Goal: Information Seeking & Learning: Learn about a topic

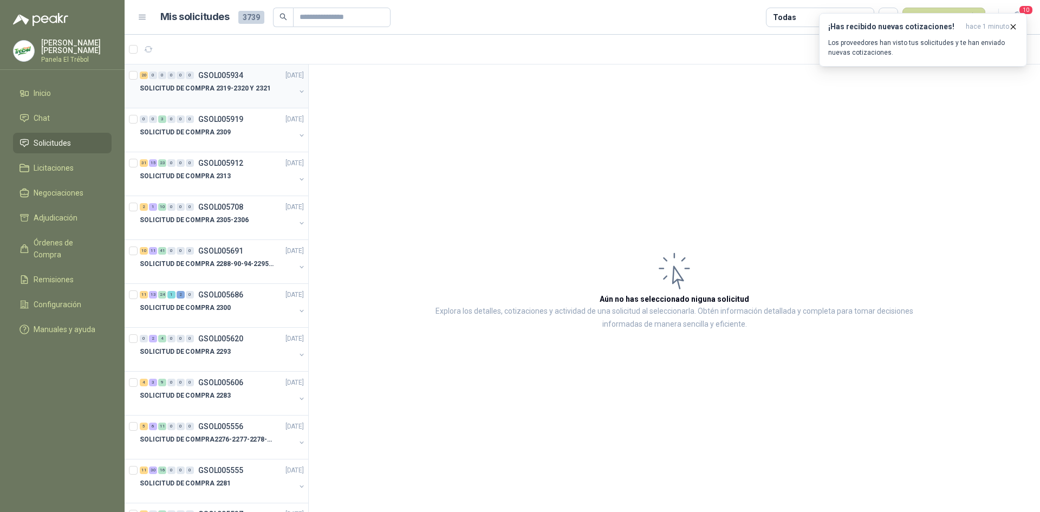
click at [288, 88] on div "SOLICITUD DE COMPRA 2319-2320 Y 2321" at bounding box center [223, 93] width 166 height 22
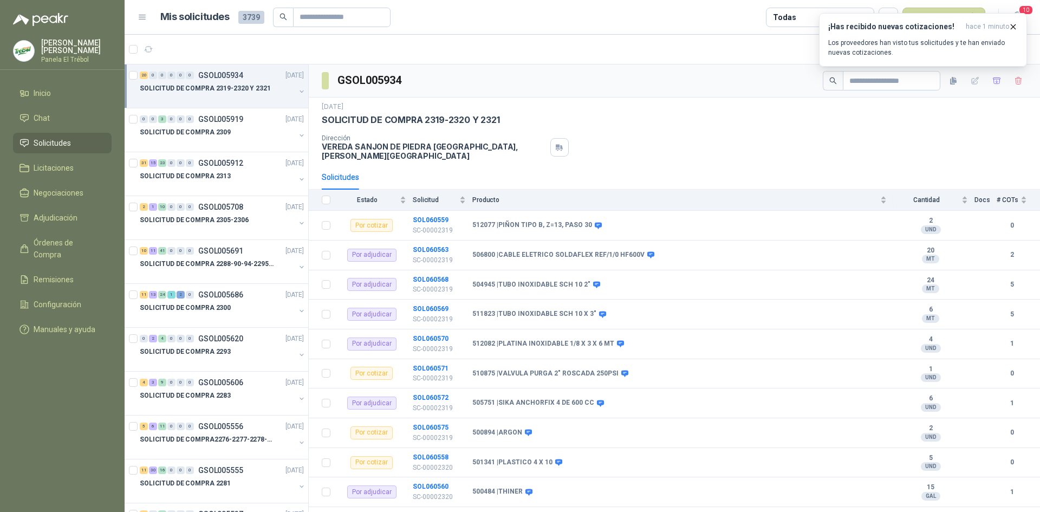
click at [297, 93] on button "button" at bounding box center [301, 91] width 9 height 9
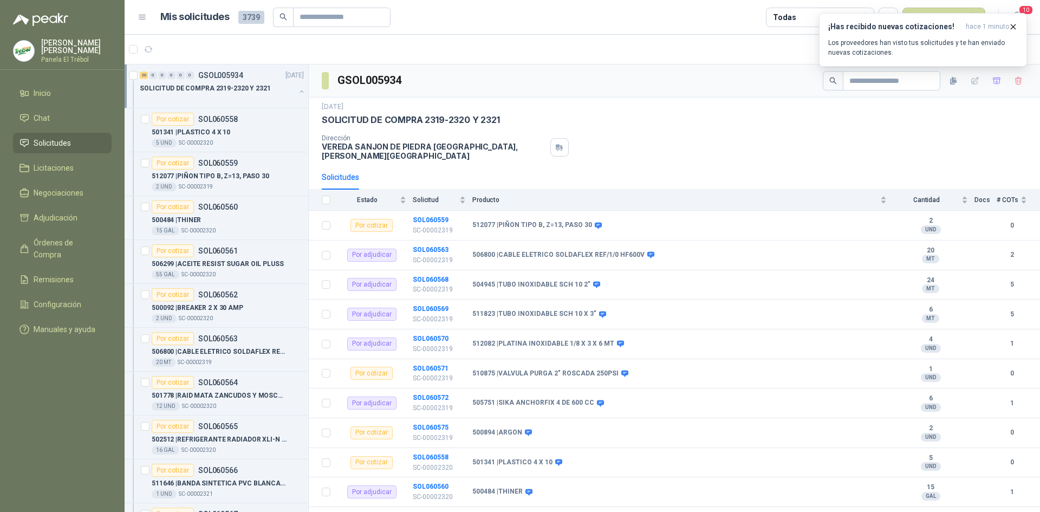
scroll to position [4, 0]
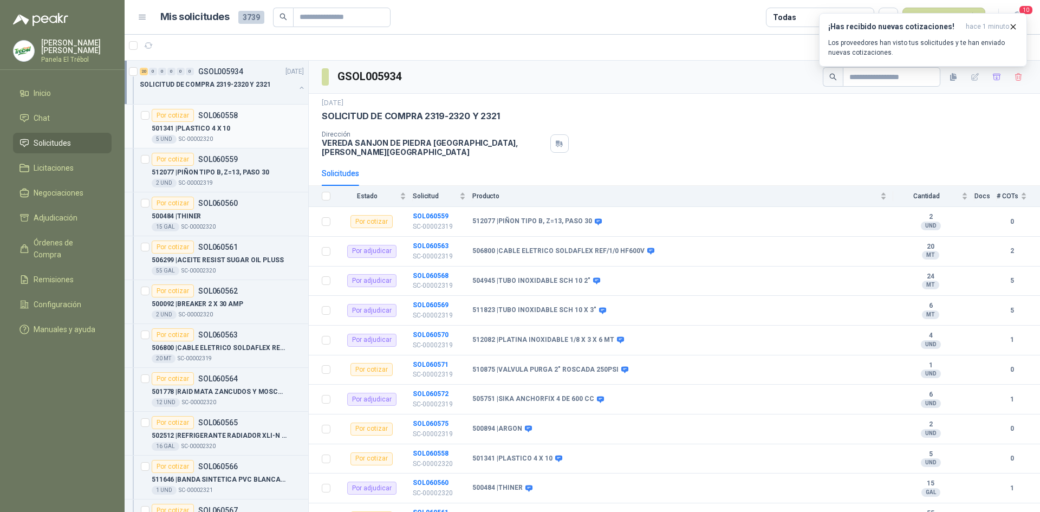
click at [235, 124] on div "501341 | PLASTICO 4 X 10" at bounding box center [228, 128] width 152 height 13
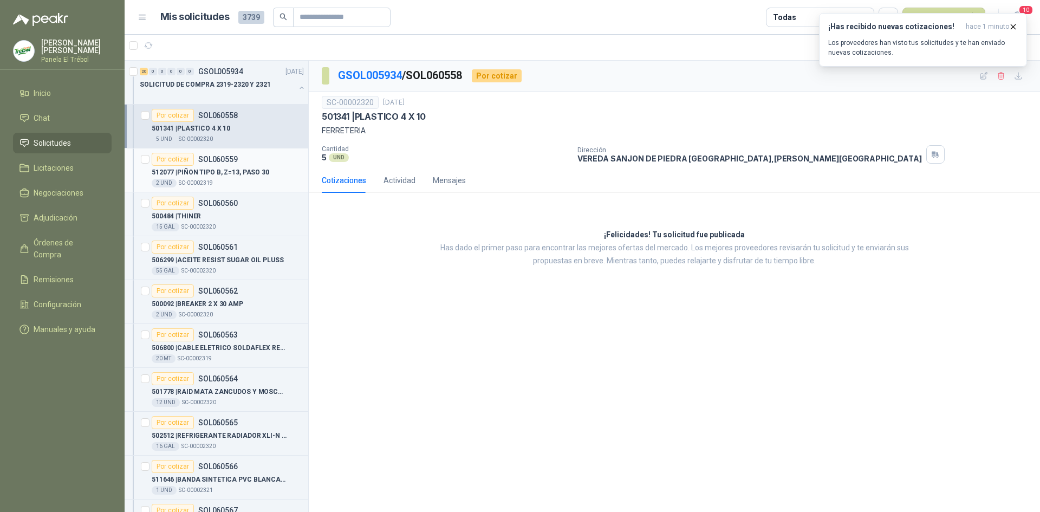
click at [234, 172] on p "512077 | PIÑON TIPO B, Z=13, PASO 30" at bounding box center [211, 172] width 118 height 10
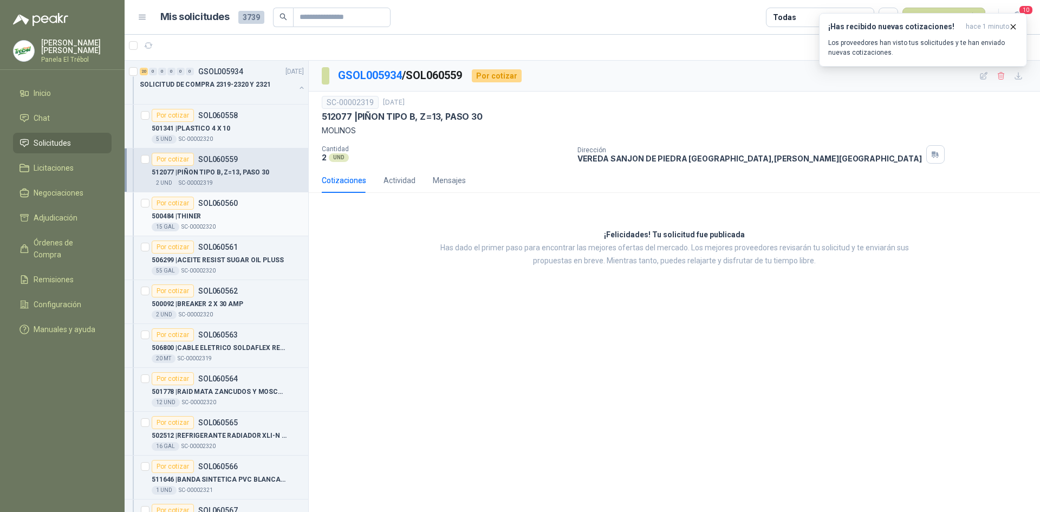
click at [236, 212] on div "500484 | THINER" at bounding box center [228, 216] width 152 height 13
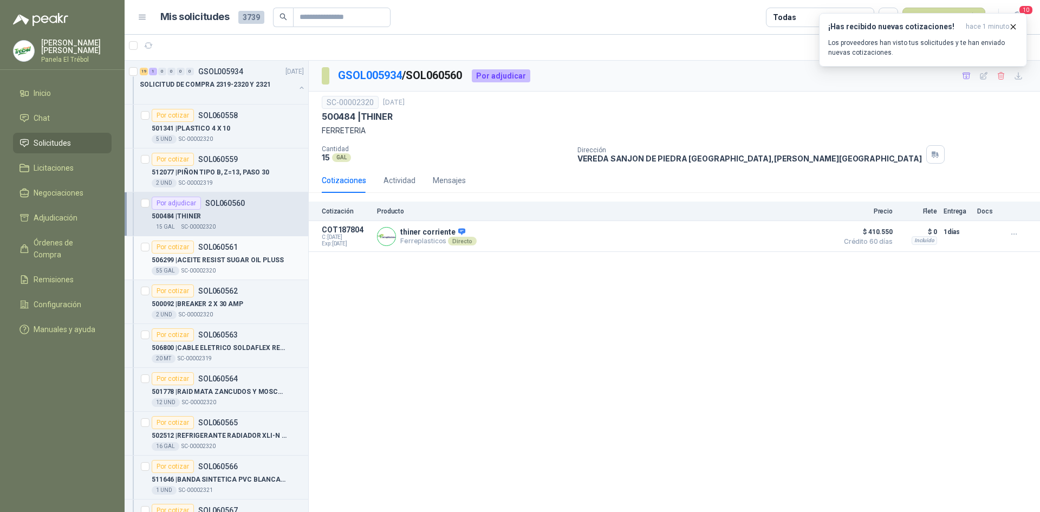
click at [244, 259] on p "506299 | ACEITE RESIST SUGAR OIL PLUSS" at bounding box center [218, 260] width 132 height 10
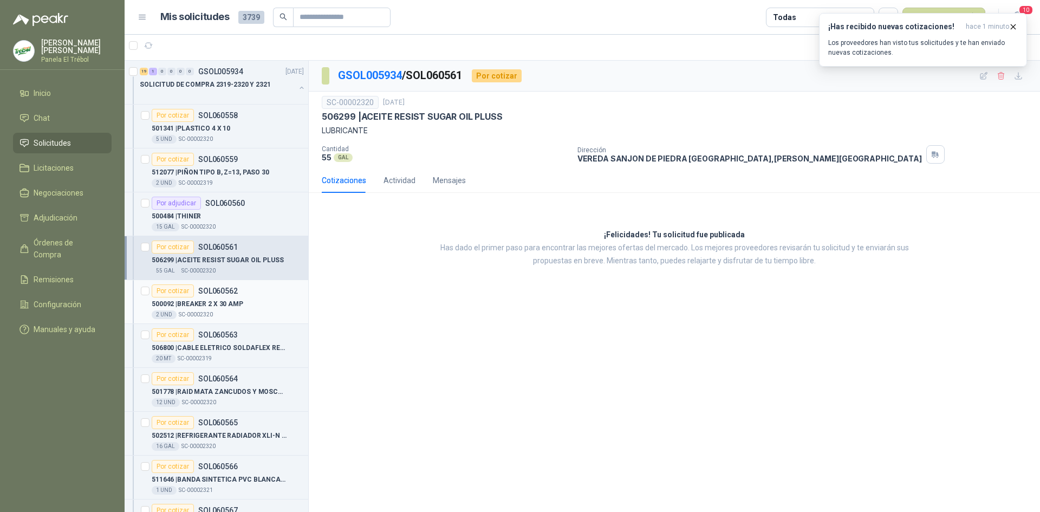
click at [240, 301] on p "500092 | BREAKER 2 X 30 AMP" at bounding box center [198, 304] width 92 height 10
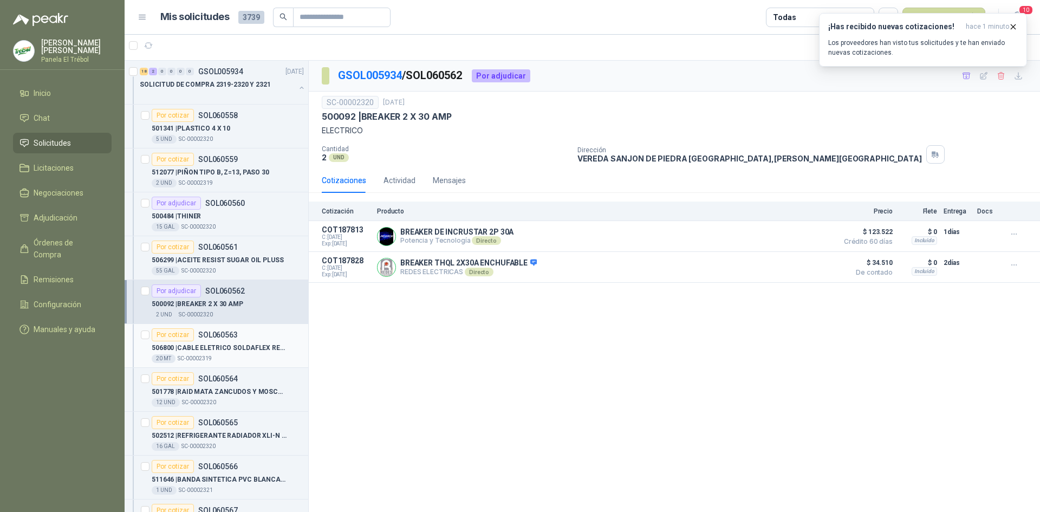
click at [248, 346] on p "506800 | CABLE ELETRICO SOLDAFLEX REF/1/0 HF600V" at bounding box center [219, 348] width 135 height 10
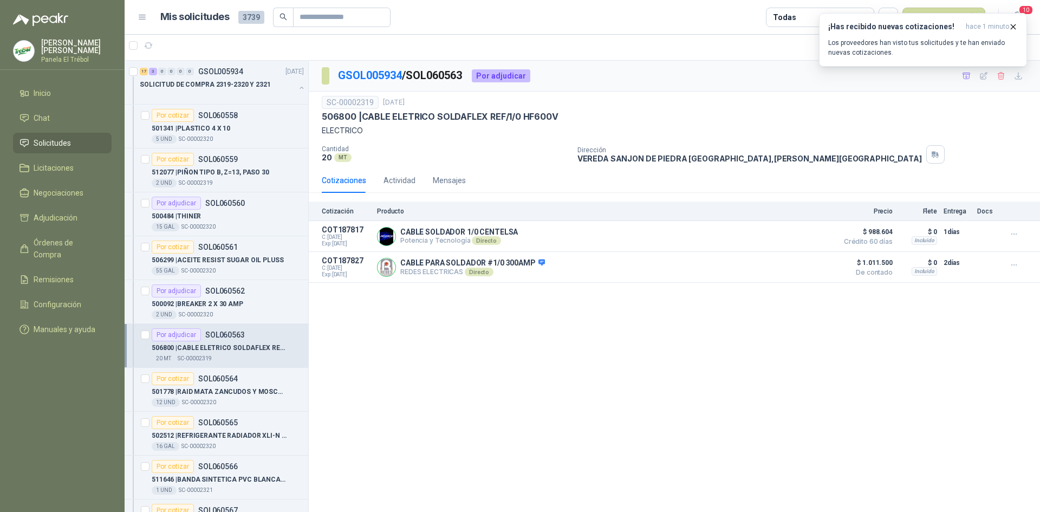
click at [217, 354] on div "506800 | CABLE ELETRICO SOLDAFLEX REF/1/0 HF600V" at bounding box center [228, 347] width 152 height 13
click at [230, 387] on p "501778 | RAID [PERSON_NAME] ZANCUDOS Y MOSCAS" at bounding box center [219, 392] width 135 height 10
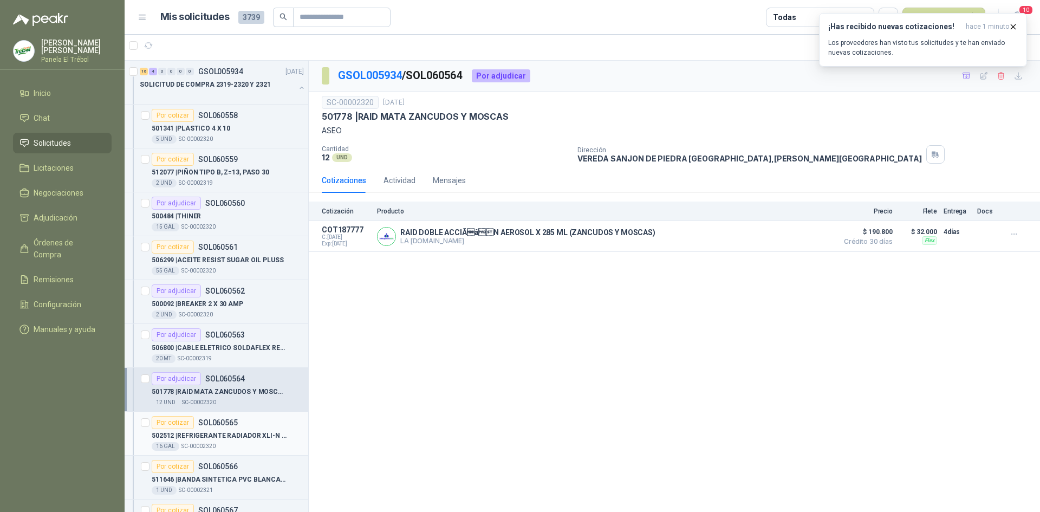
click at [237, 431] on p "502512 | REFRIGERANTE RADIADOR XLI-N [DOMAIN_NAME]" at bounding box center [219, 436] width 135 height 10
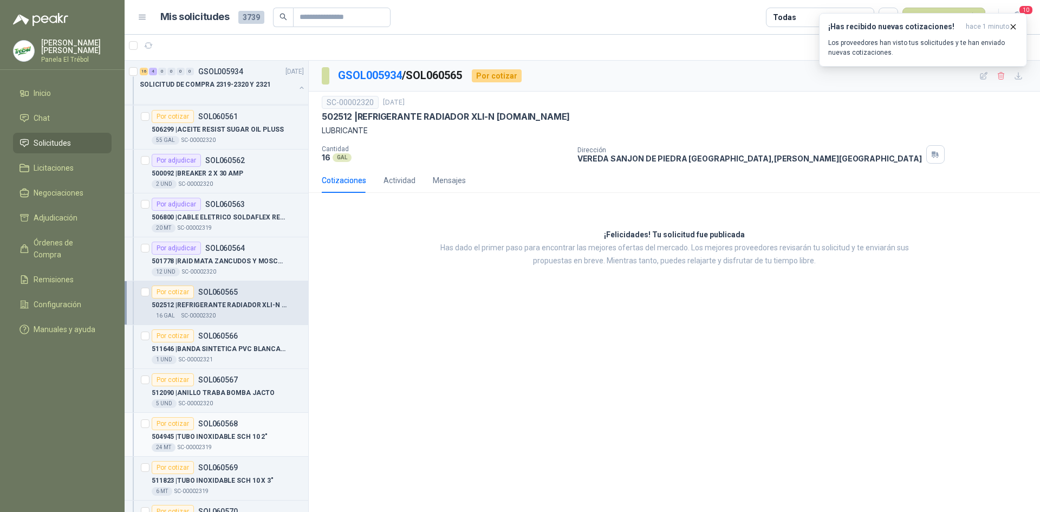
scroll to position [145, 0]
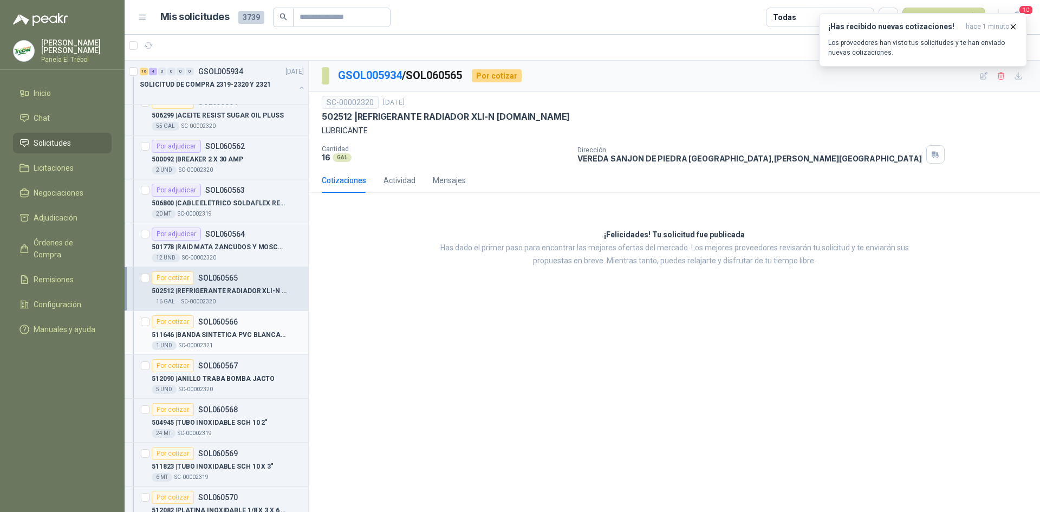
click at [217, 334] on p "511646 | BANDA SINTETICA PVC [PERSON_NAME] 3.2[PERSON_NAME]" at bounding box center [219, 335] width 135 height 10
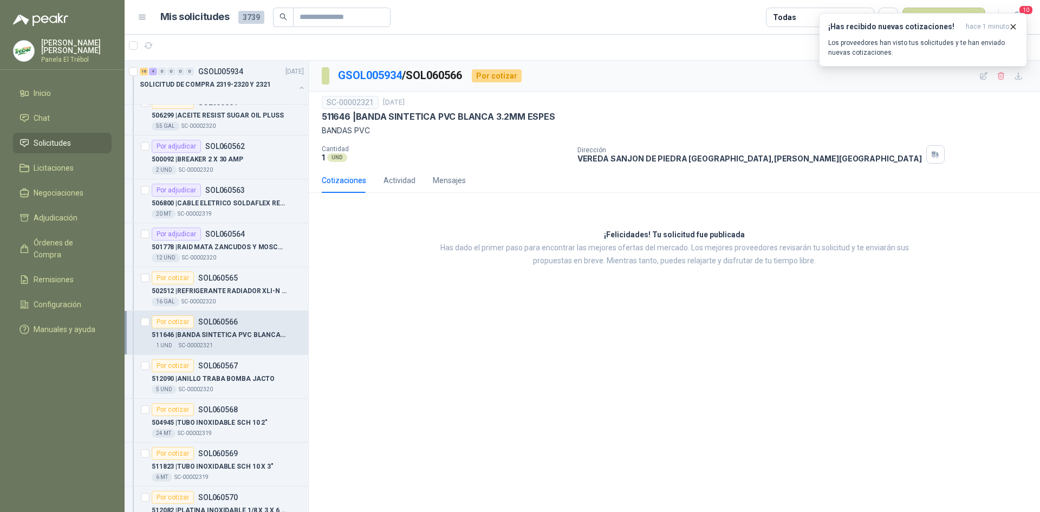
click at [222, 337] on p "511646 | BANDA SINTETICA PVC [PERSON_NAME] 3.2[PERSON_NAME]" at bounding box center [219, 335] width 135 height 10
click at [229, 374] on p "512090 | [PERSON_NAME] BOMBA JACTO" at bounding box center [213, 379] width 123 height 10
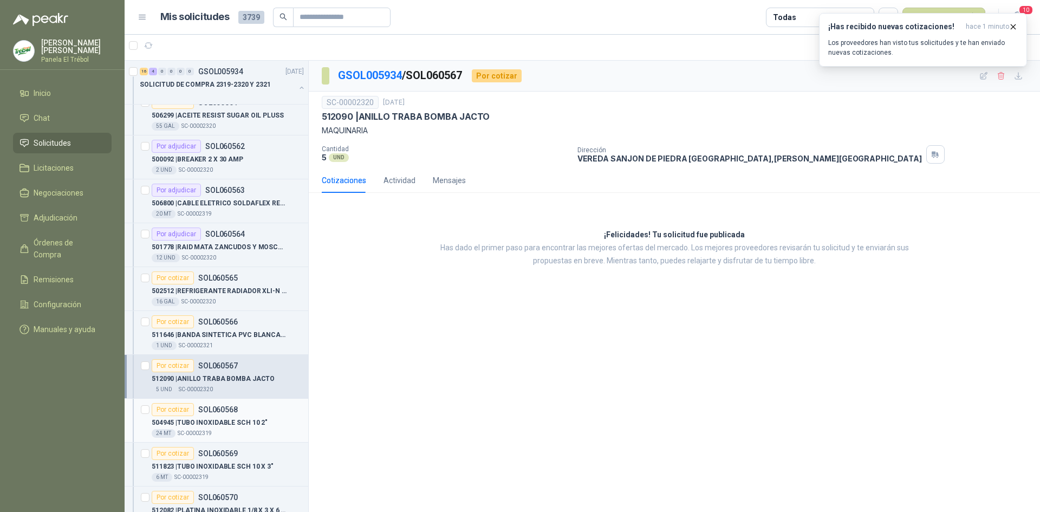
click at [216, 421] on p "504945 | TUBO INOXIDABLE SCH 10 2"" at bounding box center [210, 423] width 116 height 10
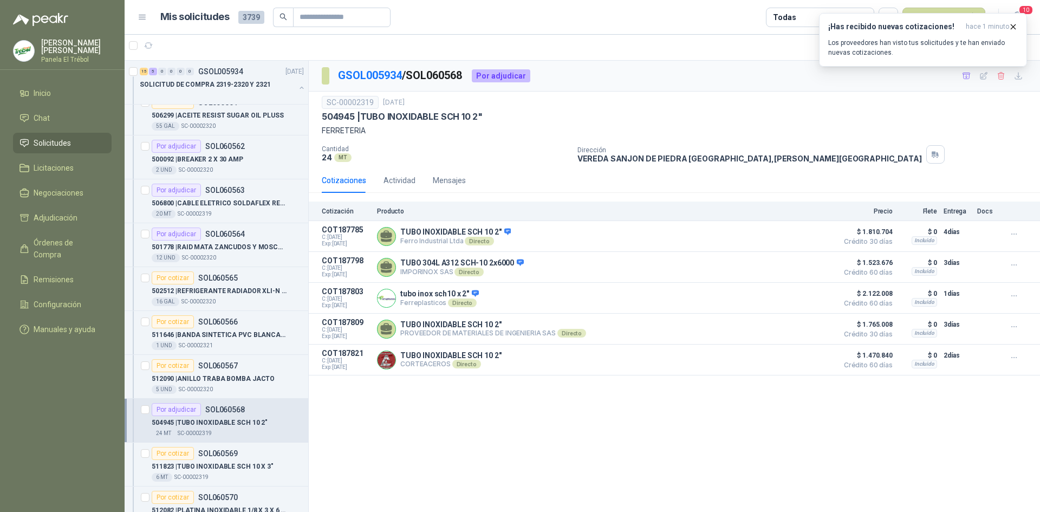
click at [1018, 67] on div "¡Has recibido nuevas cotizaciones! hace 1 minuto Los proveedores han visto tus …" at bounding box center [923, 40] width 208 height 54
click at [1018, 78] on icon "button" at bounding box center [1018, 76] width 9 height 9
click at [232, 466] on p "511823 | TUBO INOXIDABLE SCH 10 X 3"" at bounding box center [213, 467] width 122 height 10
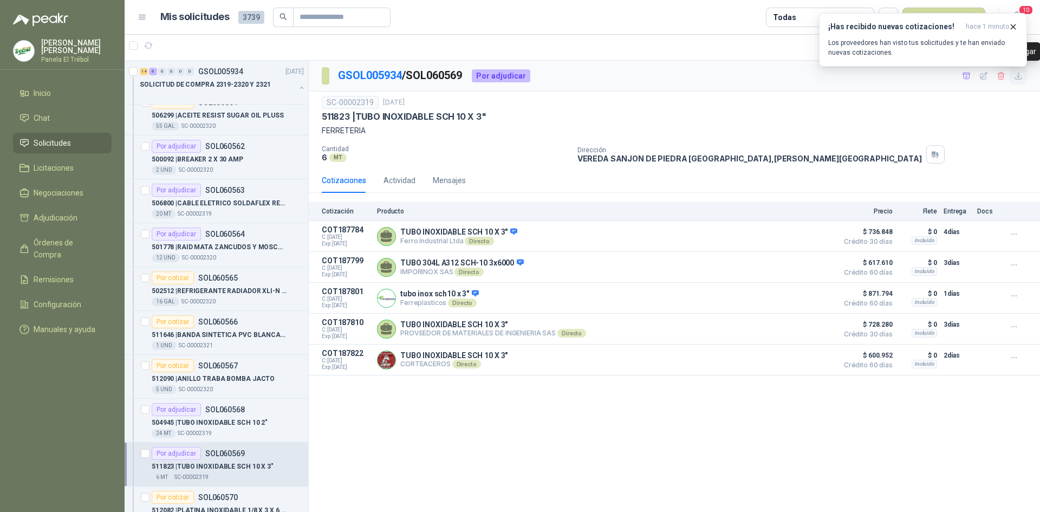
click at [1020, 77] on icon "button" at bounding box center [1018, 76] width 9 height 9
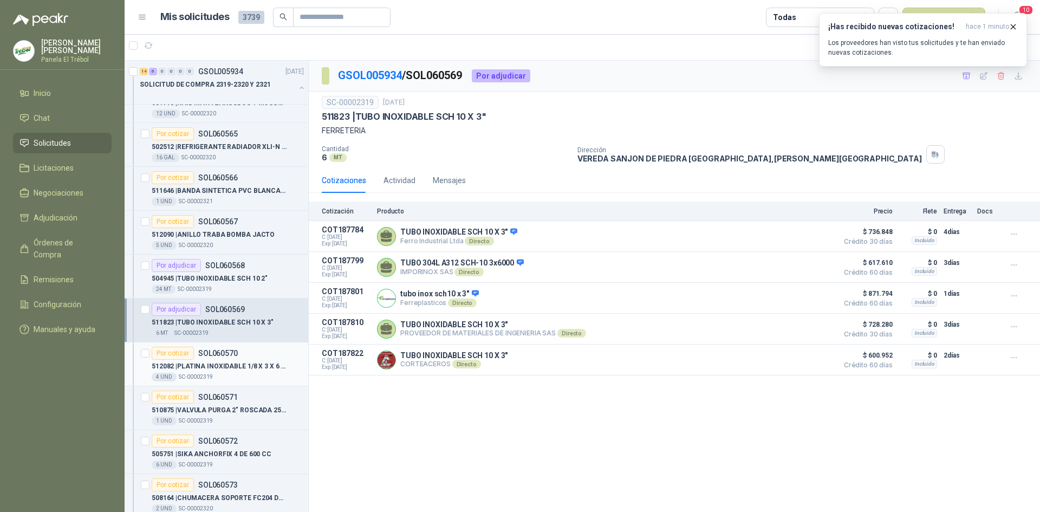
click at [211, 373] on div "4 UND  SC-00002319" at bounding box center [228, 377] width 152 height 9
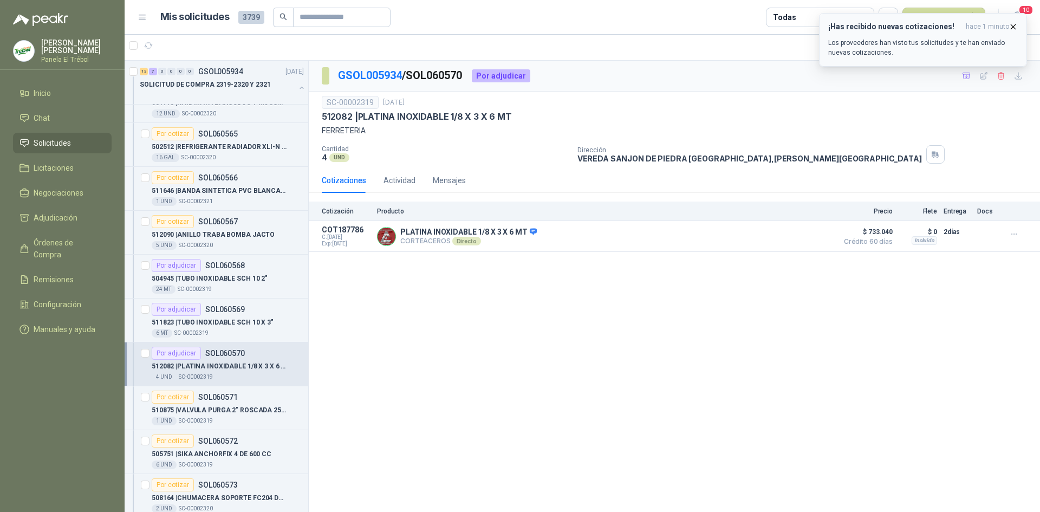
click at [1016, 24] on icon "button" at bounding box center [1013, 26] width 4 height 4
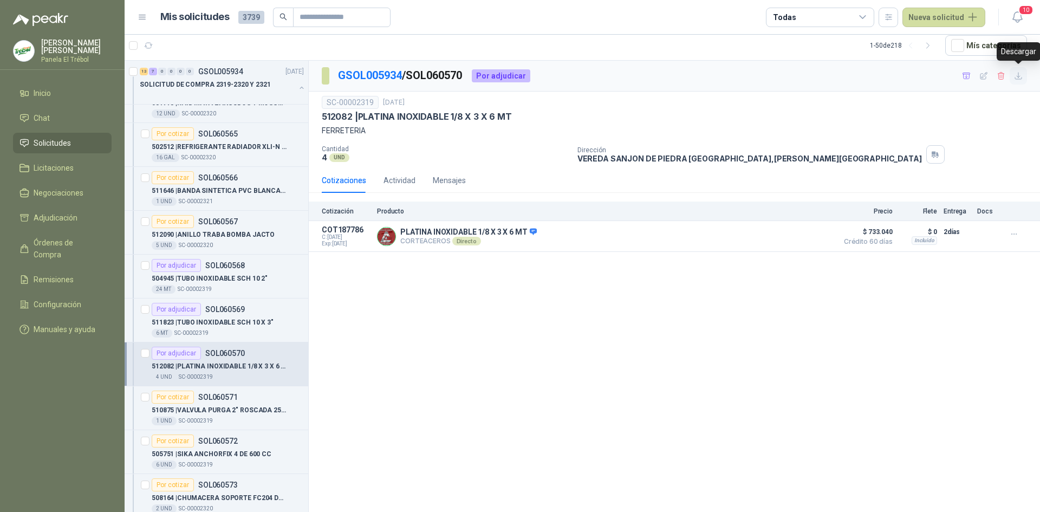
click at [1021, 76] on icon "button" at bounding box center [1018, 76] width 9 height 9
click at [207, 403] on div "Por cotizar SOL060571" at bounding box center [195, 397] width 86 height 13
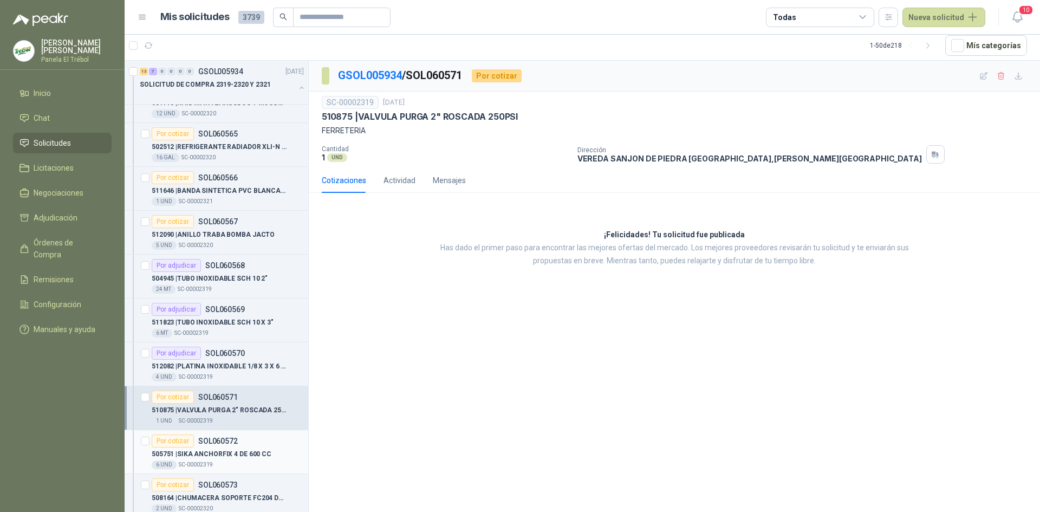
click at [215, 455] on p "505751 | SIKA ANCHORFIX 4 DE 600 CC" at bounding box center [212, 454] width 120 height 10
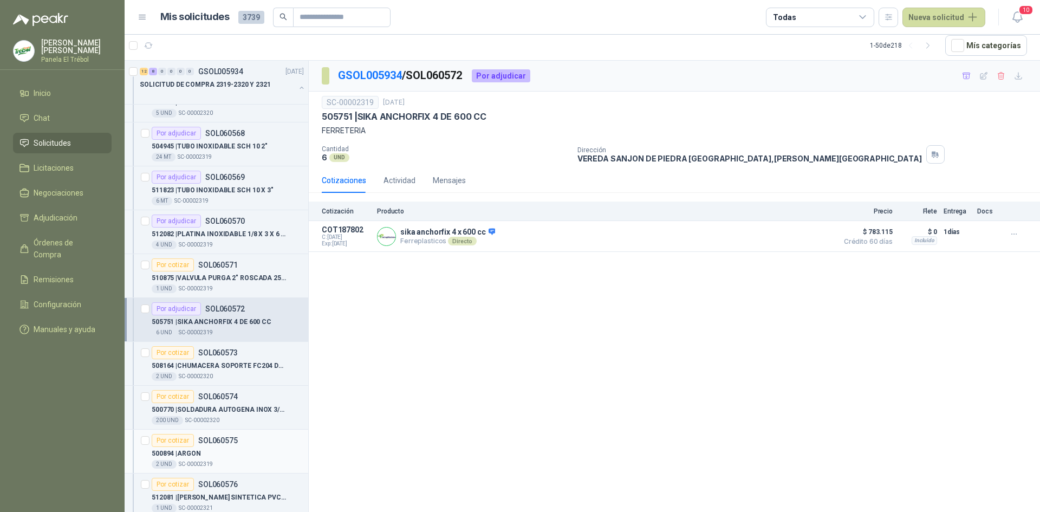
scroll to position [433, 0]
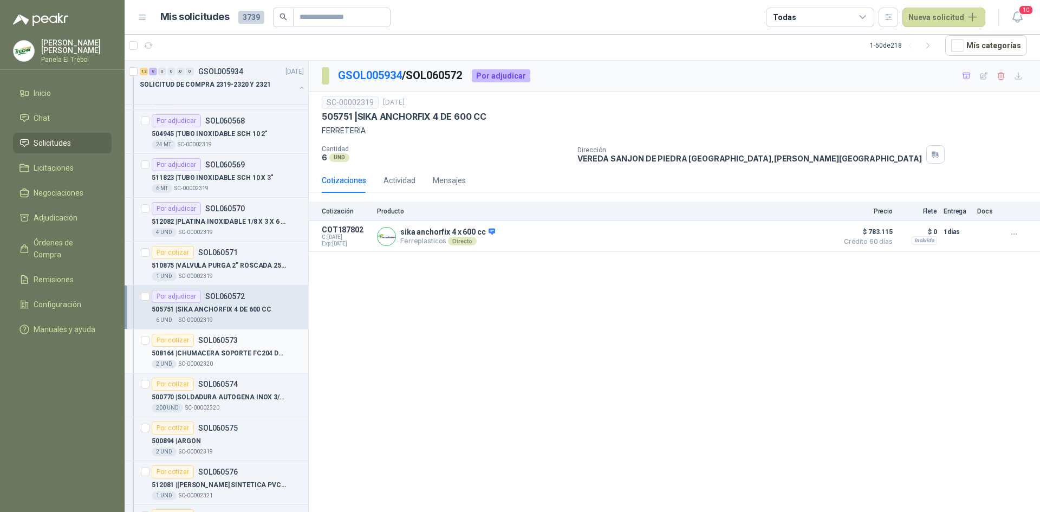
click at [205, 354] on p "508164 | CHUMACERA SOPORTE FC204 DE 20MM 4 HUECO" at bounding box center [219, 353] width 135 height 10
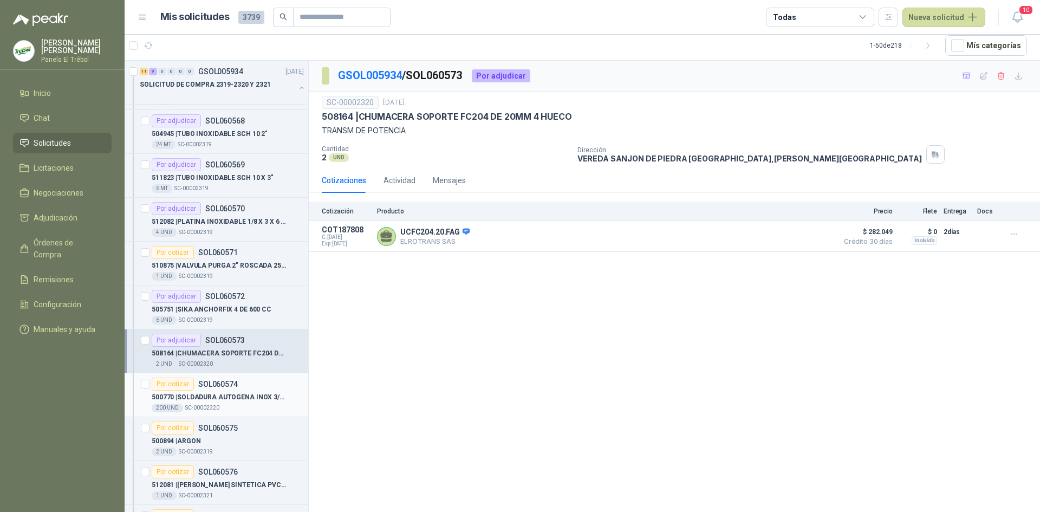
click at [225, 397] on p "500770 | SOLDADURA AUTOGENA INOX 3/32" at bounding box center [219, 397] width 135 height 10
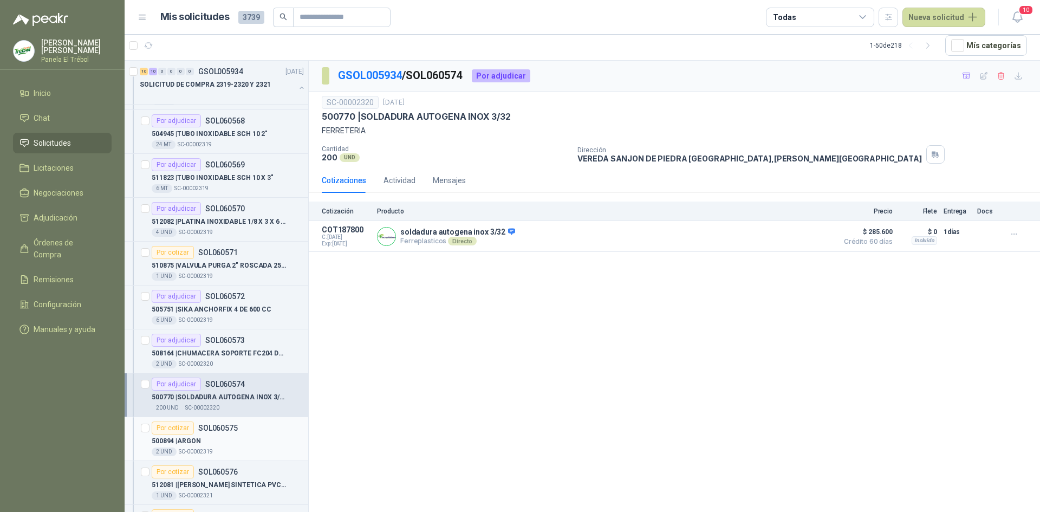
click at [221, 433] on div "Por cotizar SOL060575" at bounding box center [195, 427] width 86 height 13
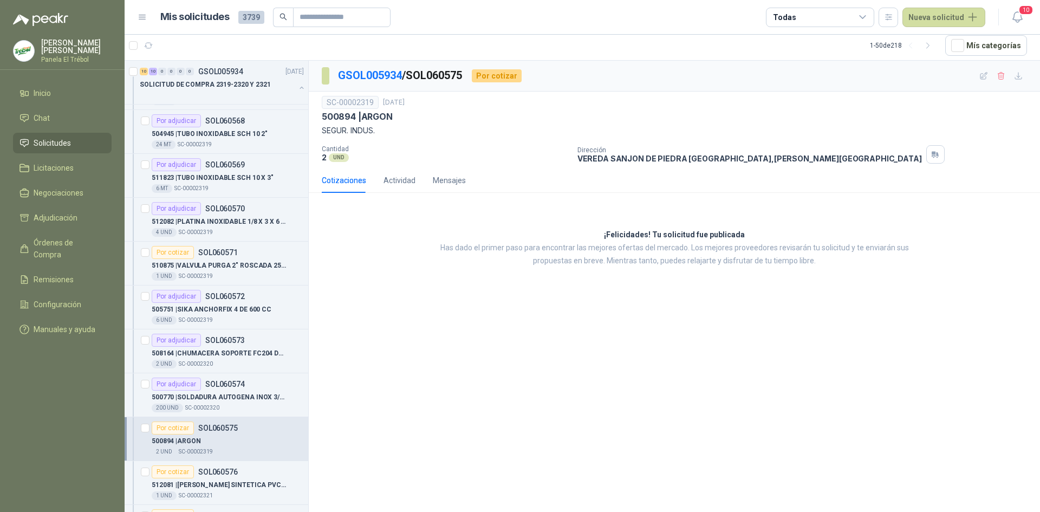
scroll to position [505, 0]
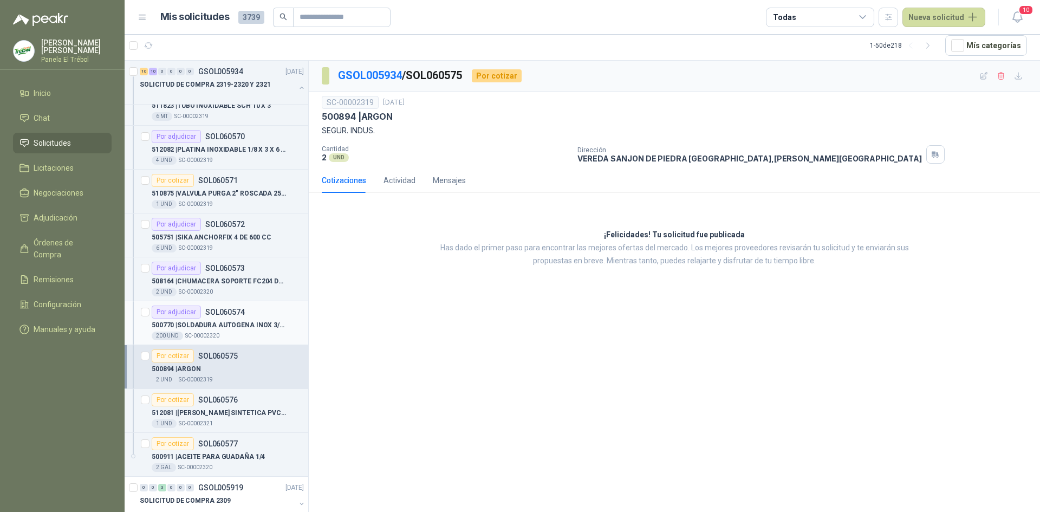
click at [235, 319] on div "500770 | SOLDADURA AUTOGENA INOX 3/32" at bounding box center [228, 325] width 152 height 13
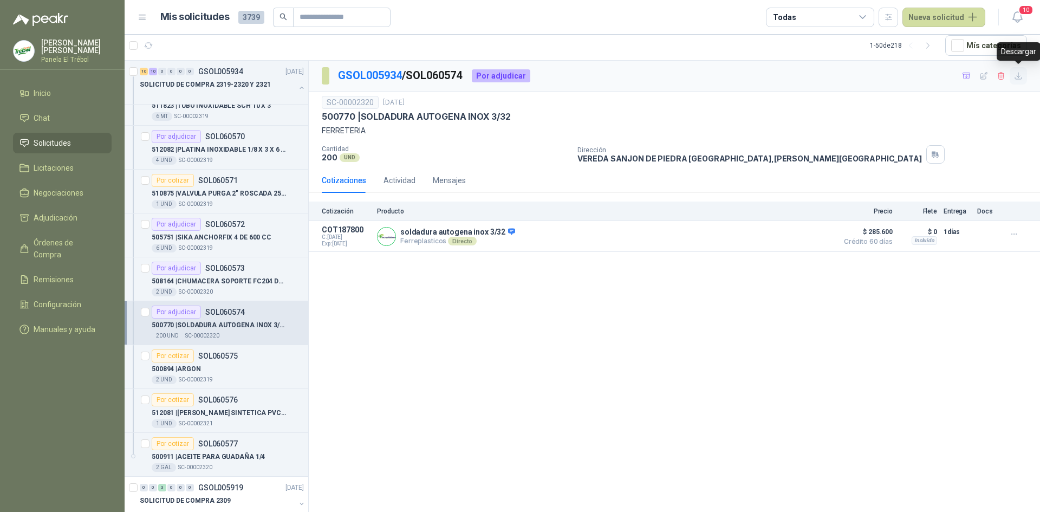
click at [1018, 75] on icon "button" at bounding box center [1018, 76] width 9 height 9
drag, startPoint x: 200, startPoint y: 368, endPoint x: 191, endPoint y: 380, distance: 15.1
click at [200, 368] on p "500894 | ARGON" at bounding box center [176, 369] width 49 height 10
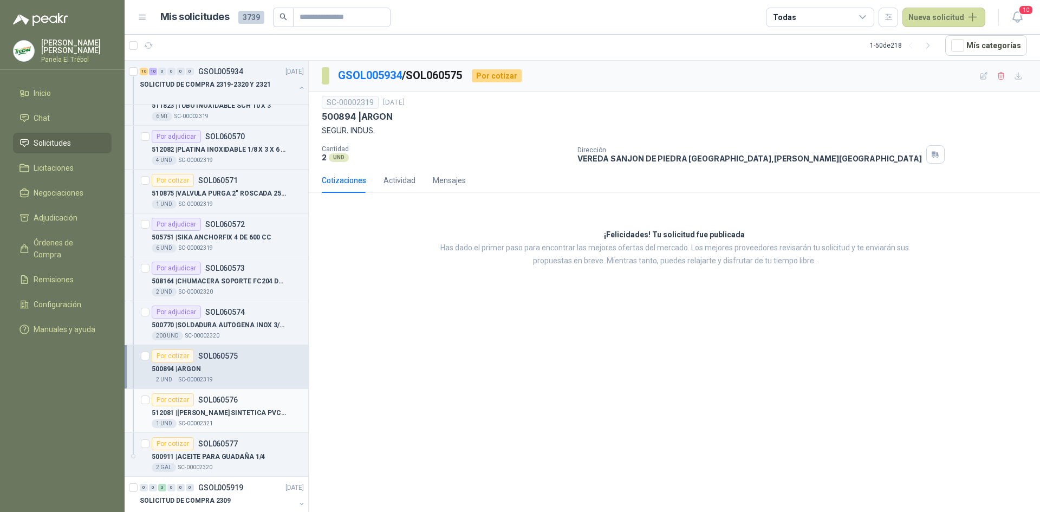
click at [193, 417] on p "512081 | [PERSON_NAME] SINTETICA PVC 3.2[PERSON_NAME]" at bounding box center [219, 413] width 135 height 10
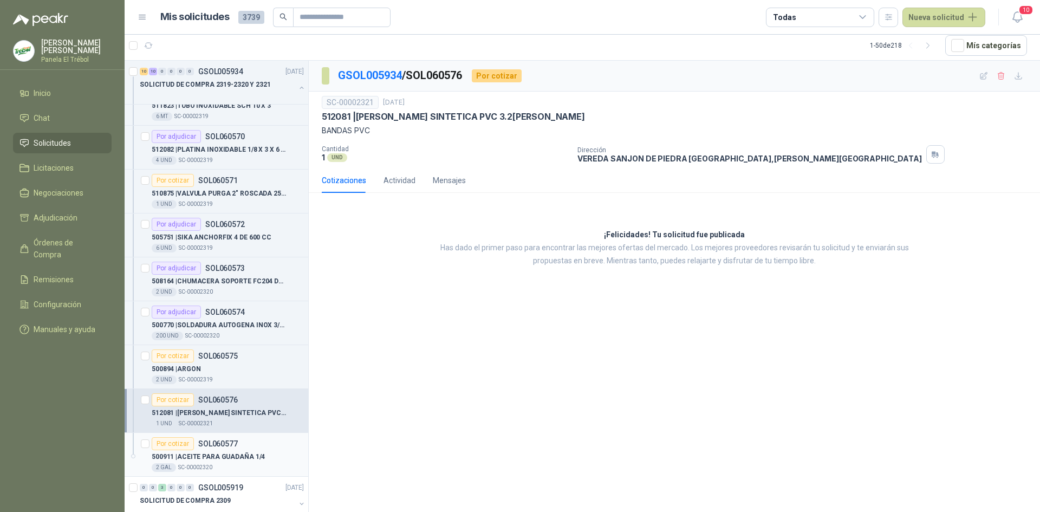
click at [194, 462] on p "500911 | ACEITE PARA GUADAÑA 1/4" at bounding box center [208, 457] width 113 height 10
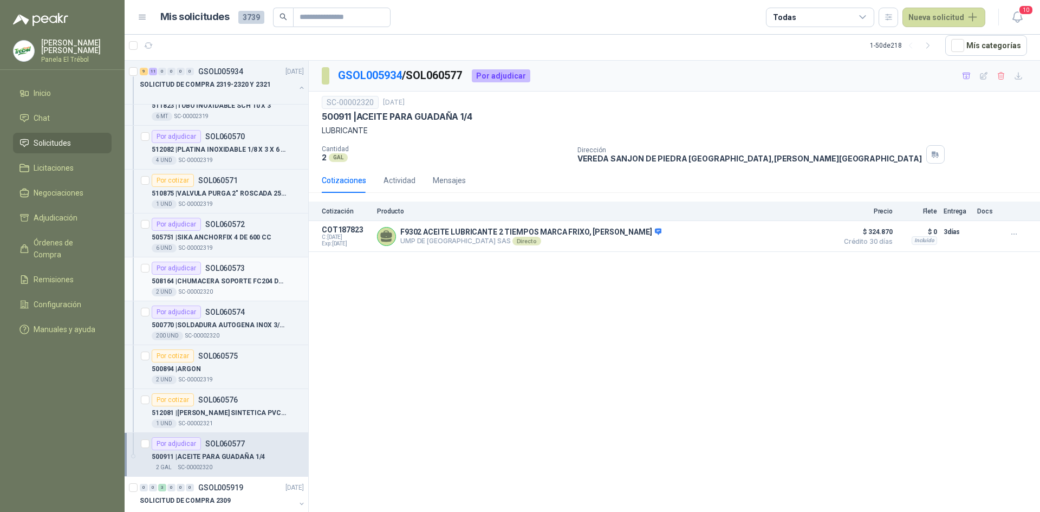
click at [206, 280] on p "508164 | CHUMACERA SOPORTE FC204 DE 20MM 4 HUECO" at bounding box center [219, 281] width 135 height 10
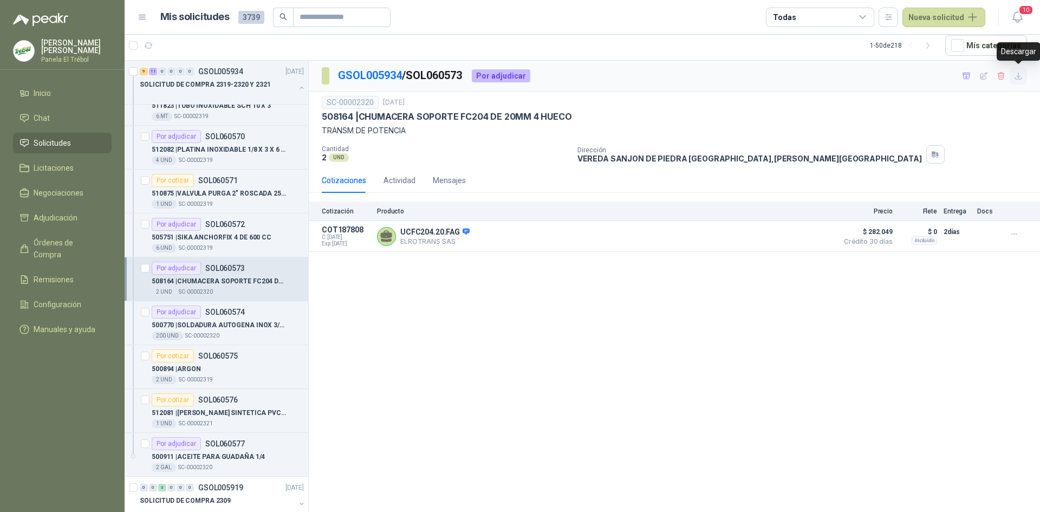
click at [1020, 77] on icon "button" at bounding box center [1018, 76] width 9 height 9
